Goal: Check status: Check status

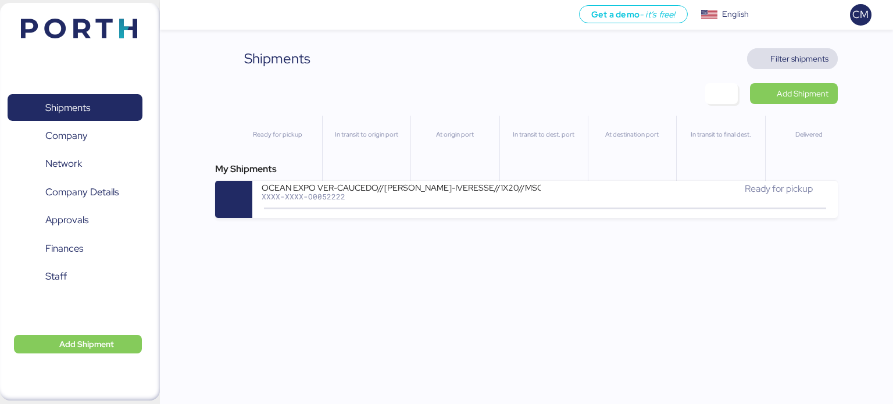
click at [798, 58] on span "Filter shipments" at bounding box center [799, 59] width 58 height 14
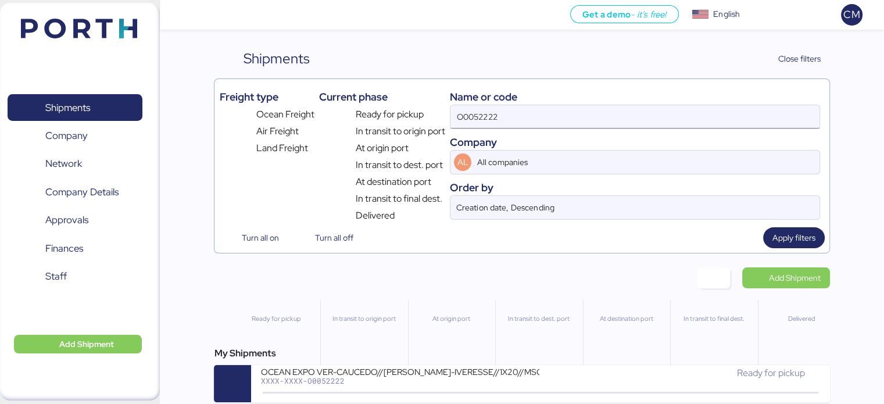
click at [542, 118] on input "O0052222" at bounding box center [635, 116] width 369 height 23
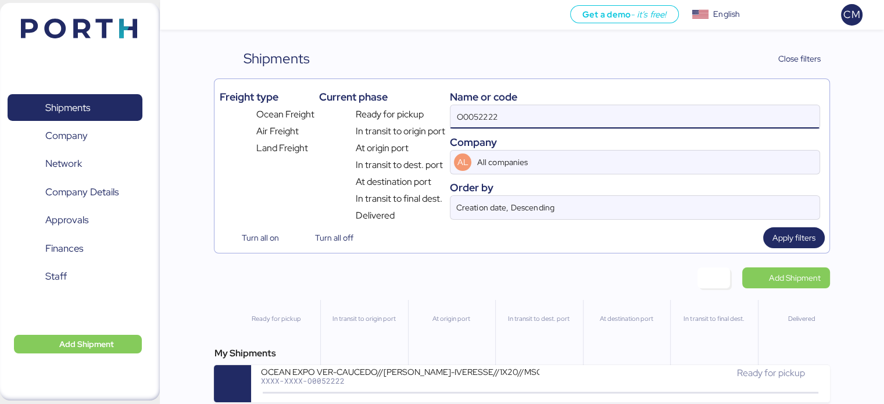
click at [542, 118] on input "O0052222" at bounding box center [635, 116] width 369 height 23
paste input "O0047634"
type input "O0047634"
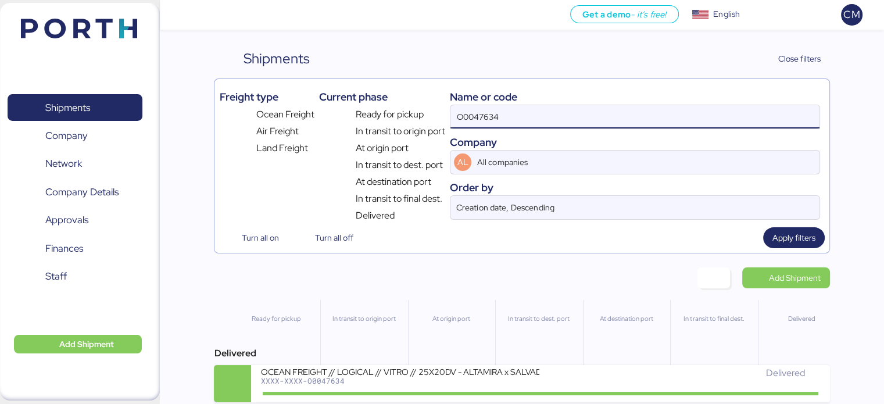
scroll to position [9, 0]
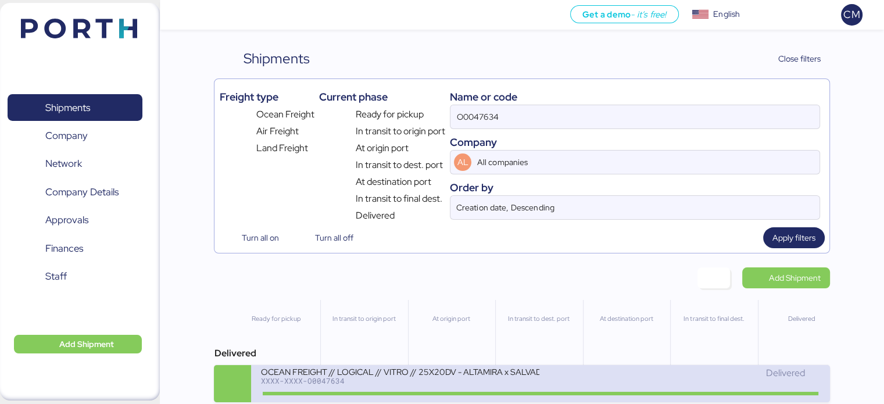
click at [512, 366] on div "OCEAN FREIGHT // LOGICAL // VITRO // 25X20DV - ALTAMIRA x SALVADOR // BKG: 2482…" at bounding box center [399, 371] width 279 height 10
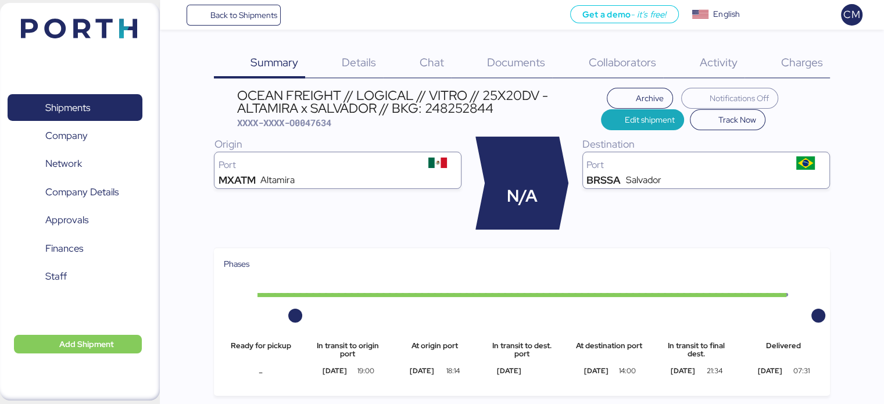
click at [801, 75] on div "Charges 0" at bounding box center [787, 63] width 85 height 30
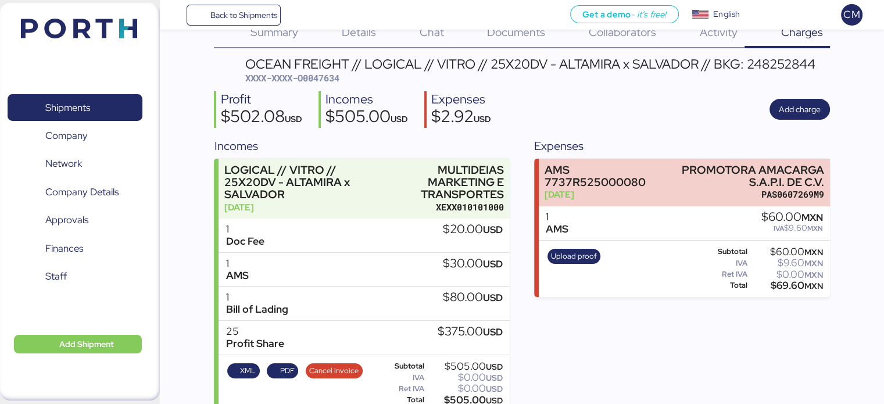
scroll to position [47, 0]
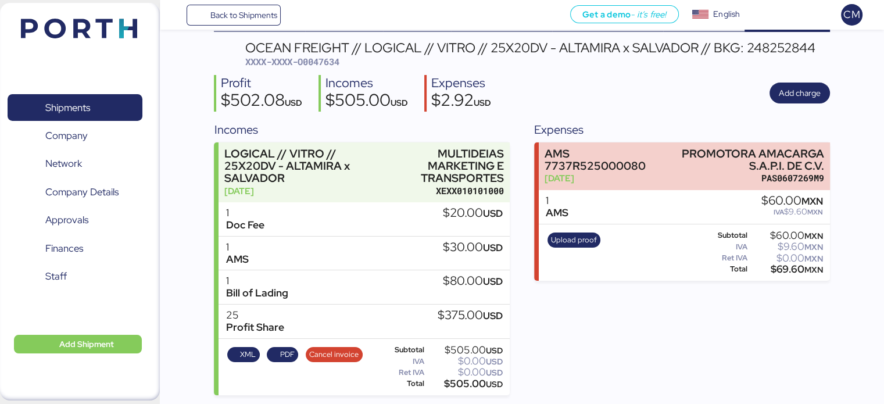
click at [579, 365] on div "Expenses AMS 7737R525000080 [DATE] PROMOTORA AMACARGA S.A.P.I. DE C.V. PAS06072…" at bounding box center [681, 258] width 295 height 275
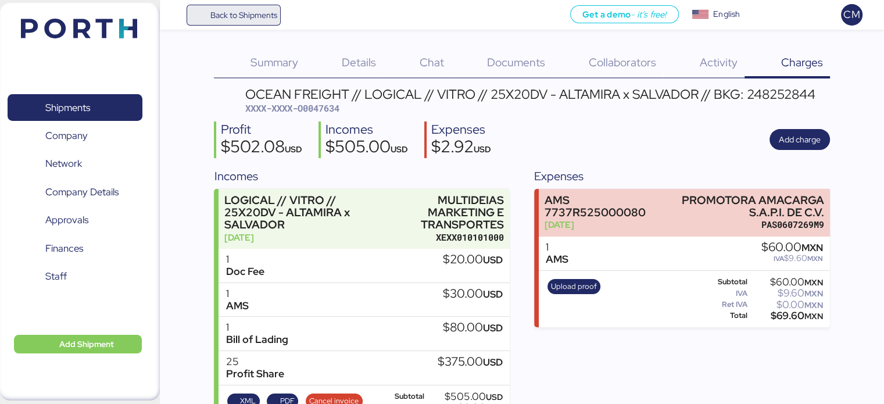
click at [254, 20] on span "Back to Shipments" at bounding box center [243, 15] width 67 height 14
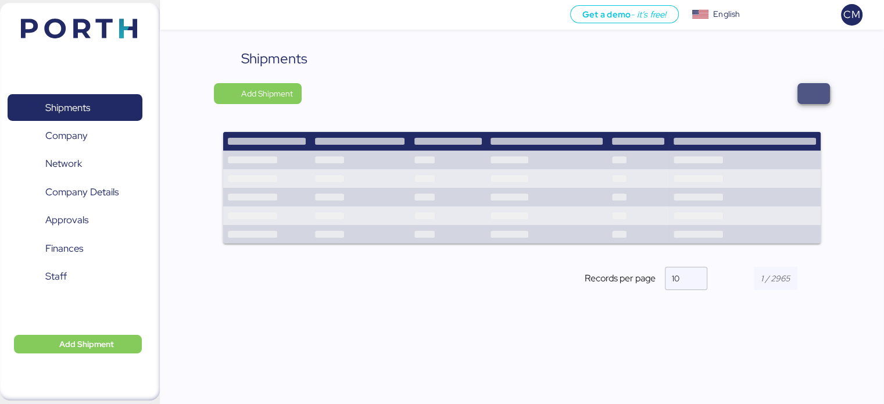
click at [804, 95] on span "button" at bounding box center [814, 93] width 33 height 21
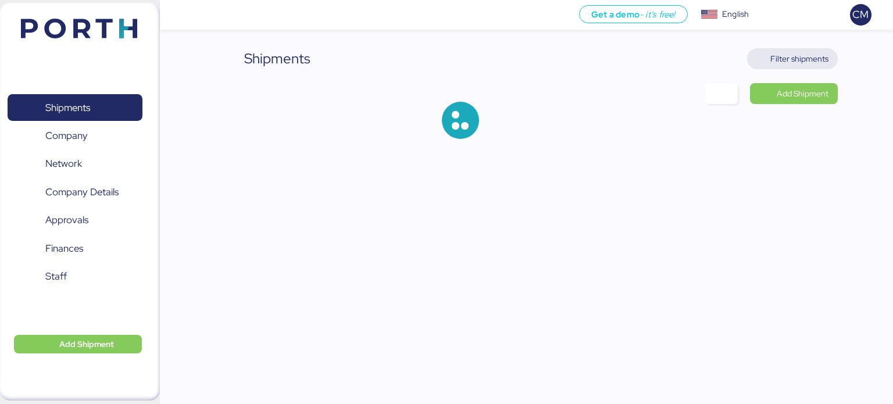
click at [783, 63] on span "Filter shipments" at bounding box center [799, 59] width 58 height 14
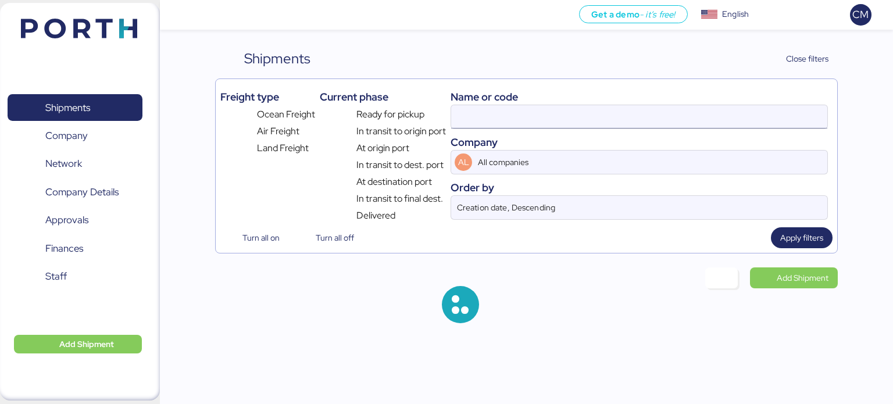
click at [472, 126] on input at bounding box center [639, 116] width 376 height 23
type input "O0047634"
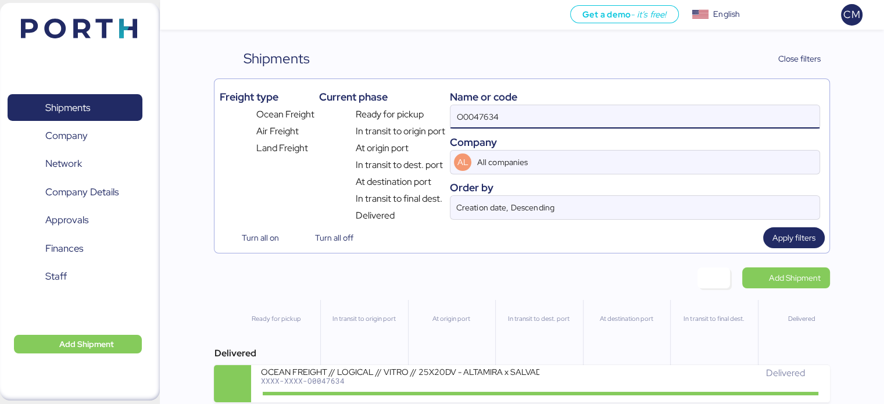
click at [487, 118] on input "O0047634" at bounding box center [635, 116] width 369 height 23
paste input "O0048160"
type input "O0048160"
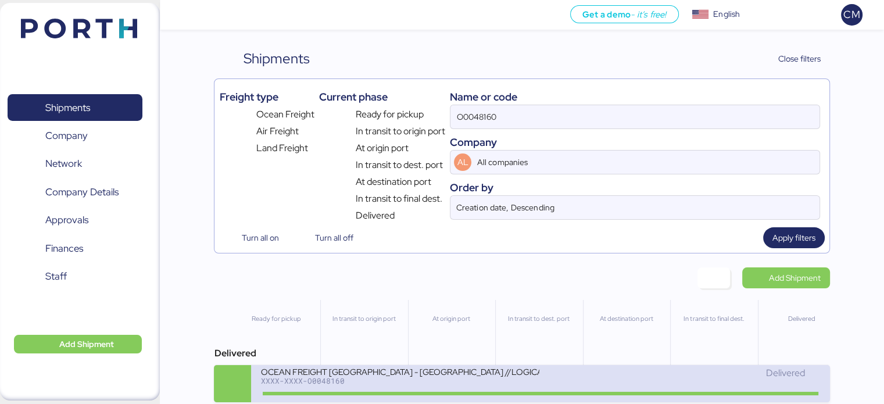
click at [424, 381] on div "XXXX-XXXX-O0048160" at bounding box center [399, 381] width 279 height 8
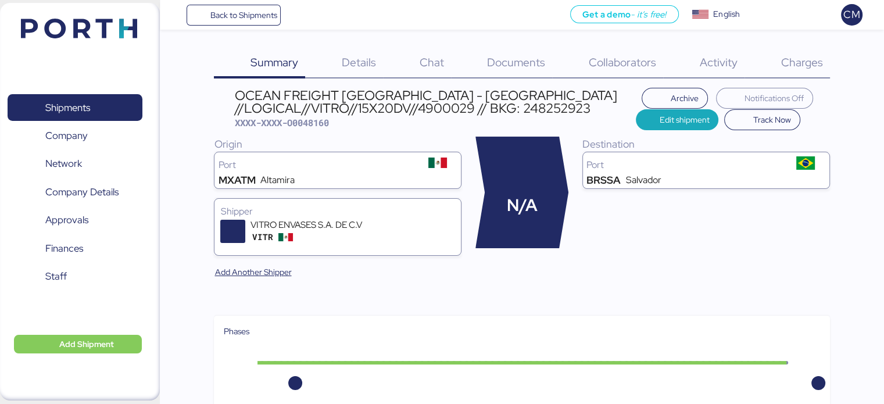
click at [801, 58] on span "Charges" at bounding box center [802, 62] width 42 height 15
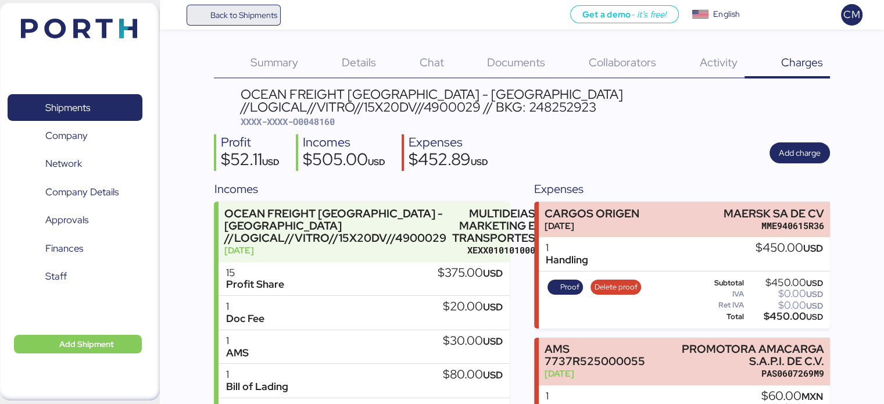
click at [201, 15] on span "Back to Shipments" at bounding box center [234, 15] width 87 height 21
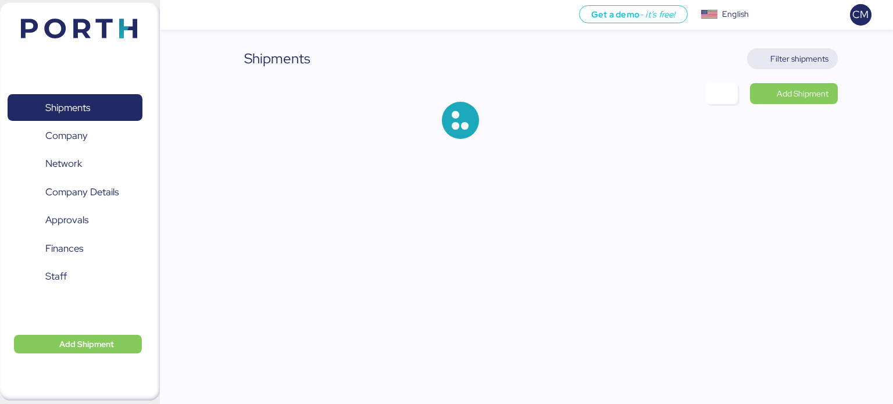
click at [814, 60] on span "Filter shipments" at bounding box center [799, 59] width 58 height 14
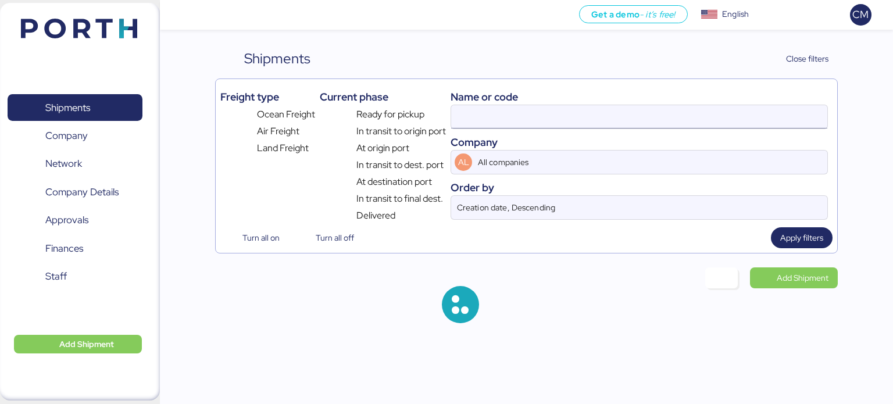
type input "O0048160"
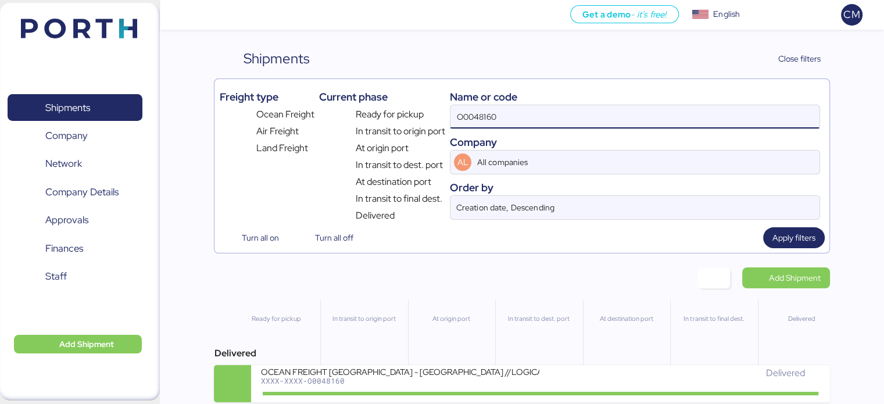
click at [576, 120] on input "O0048160" at bounding box center [635, 116] width 369 height 23
paste input "O0050228"
type input "O0050228"
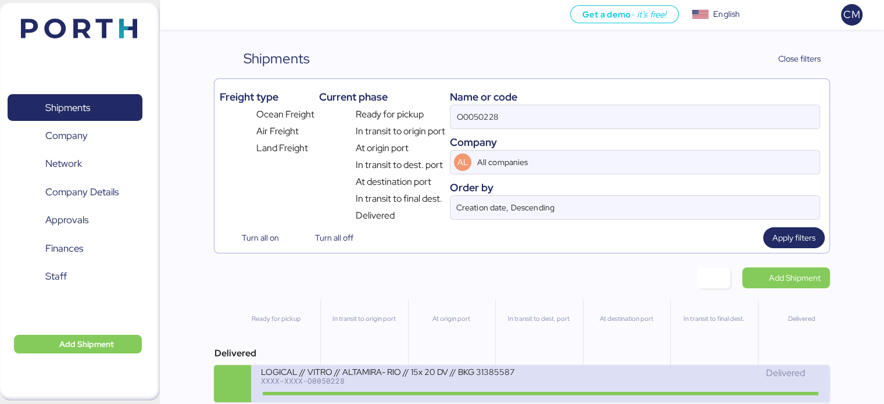
click at [440, 376] on div "LOGICAL // VITRO // ALTAMIRA- RIO // 15x 20 DV // BKG 31385587" at bounding box center [399, 371] width 279 height 10
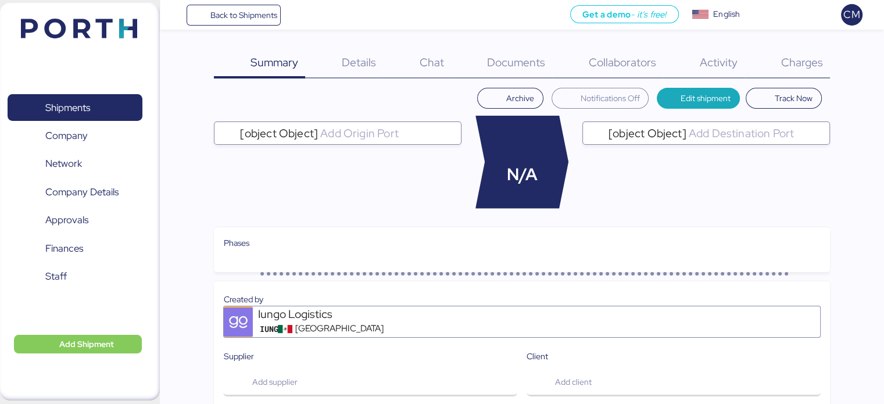
click at [792, 60] on span "Charges" at bounding box center [802, 62] width 42 height 15
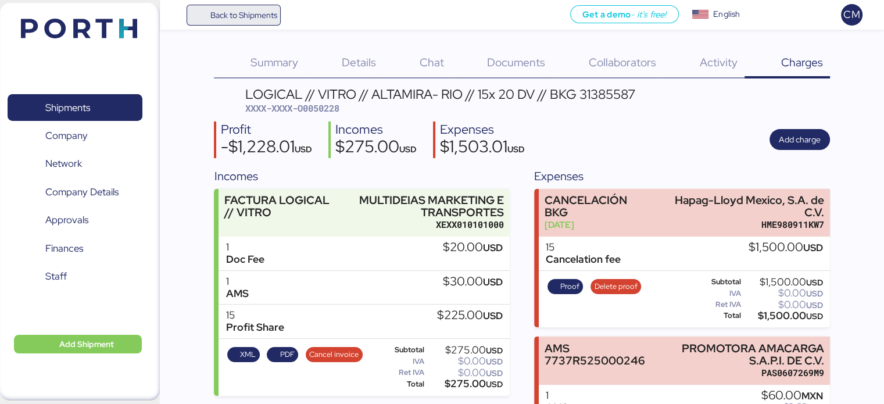
click at [231, 11] on span "Back to Shipments" at bounding box center [243, 15] width 67 height 14
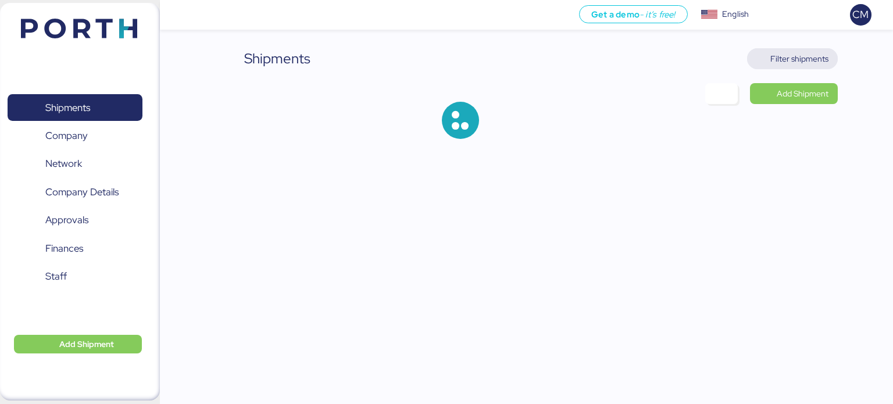
click at [800, 65] on span "Filter shipments" at bounding box center [799, 59] width 58 height 14
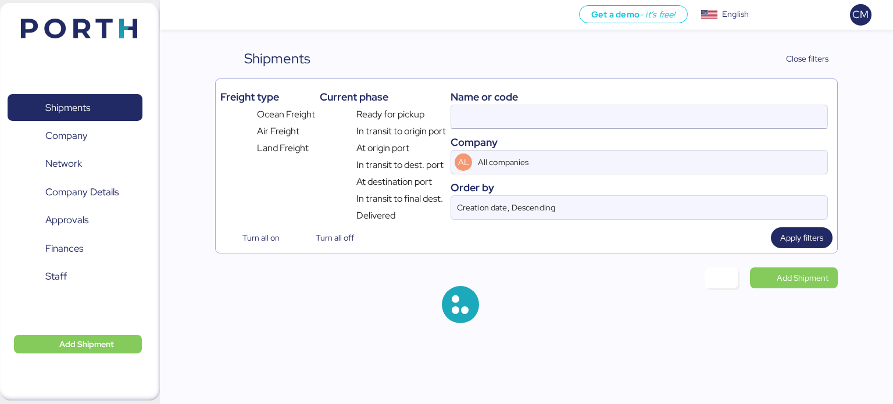
click at [508, 119] on input at bounding box center [639, 116] width 376 height 23
click at [520, 118] on input at bounding box center [639, 116] width 376 height 23
click at [520, 118] on input "O0050228" at bounding box center [639, 116] width 376 height 23
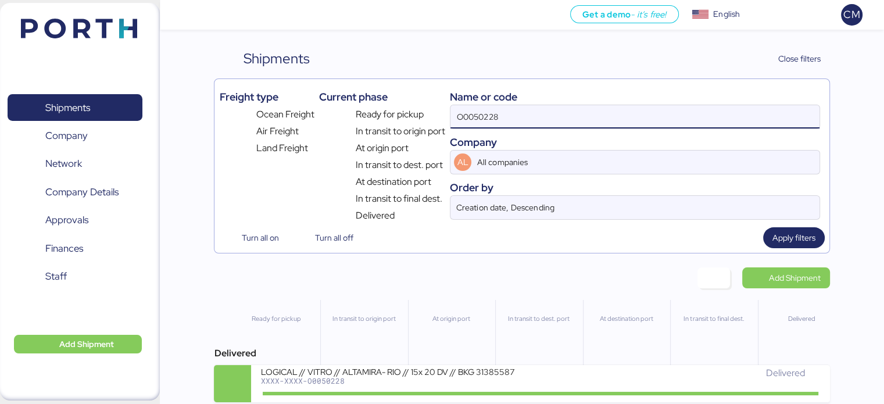
paste input "403"
type input "O"
paste input "O0050403"
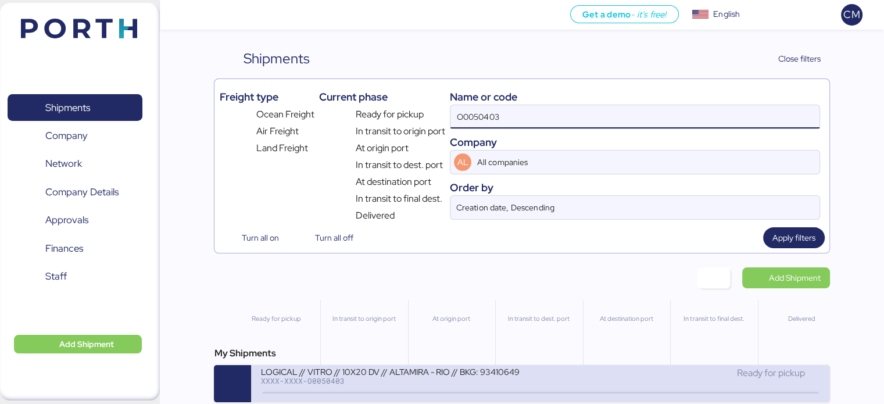
type input "O0050403"
click at [542, 378] on div "Ready for pickup" at bounding box center [681, 373] width 280 height 14
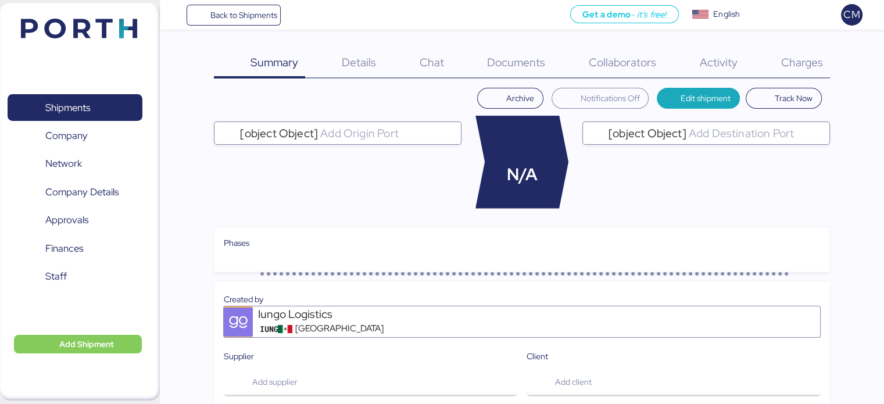
click at [791, 55] on span "Charges" at bounding box center [802, 62] width 42 height 15
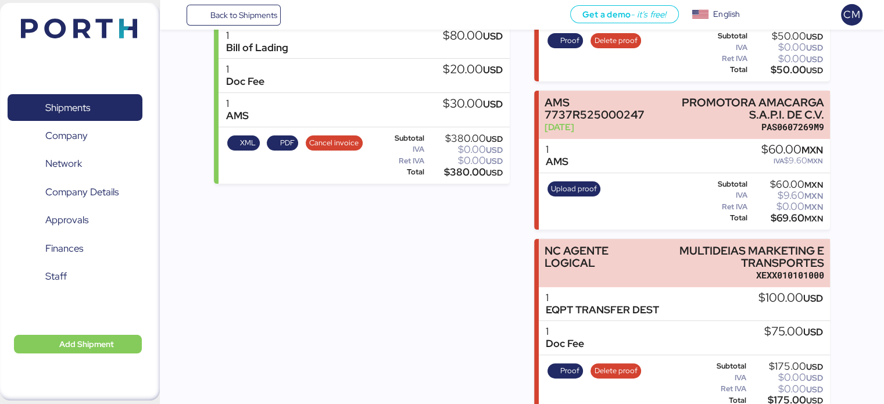
scroll to position [409, 0]
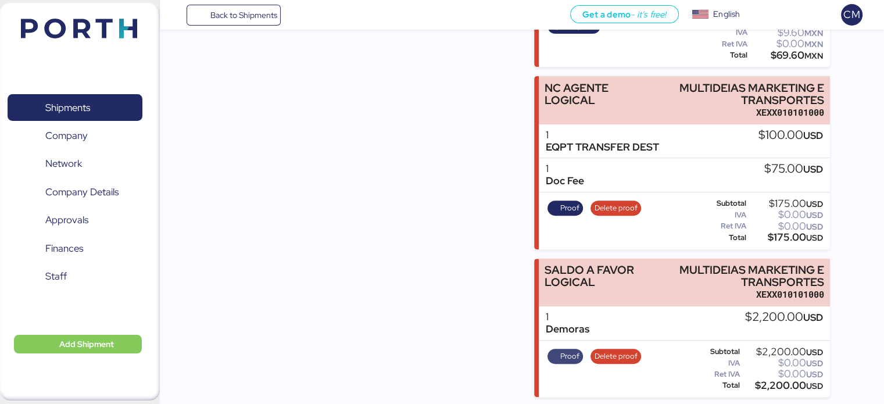
click at [570, 352] on span "Proof" at bounding box center [569, 356] width 19 height 13
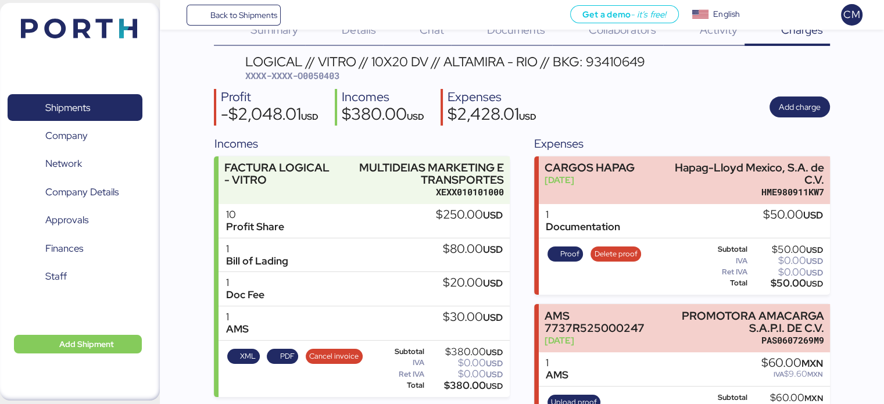
scroll to position [58, 0]
